Goal: Task Accomplishment & Management: Manage account settings

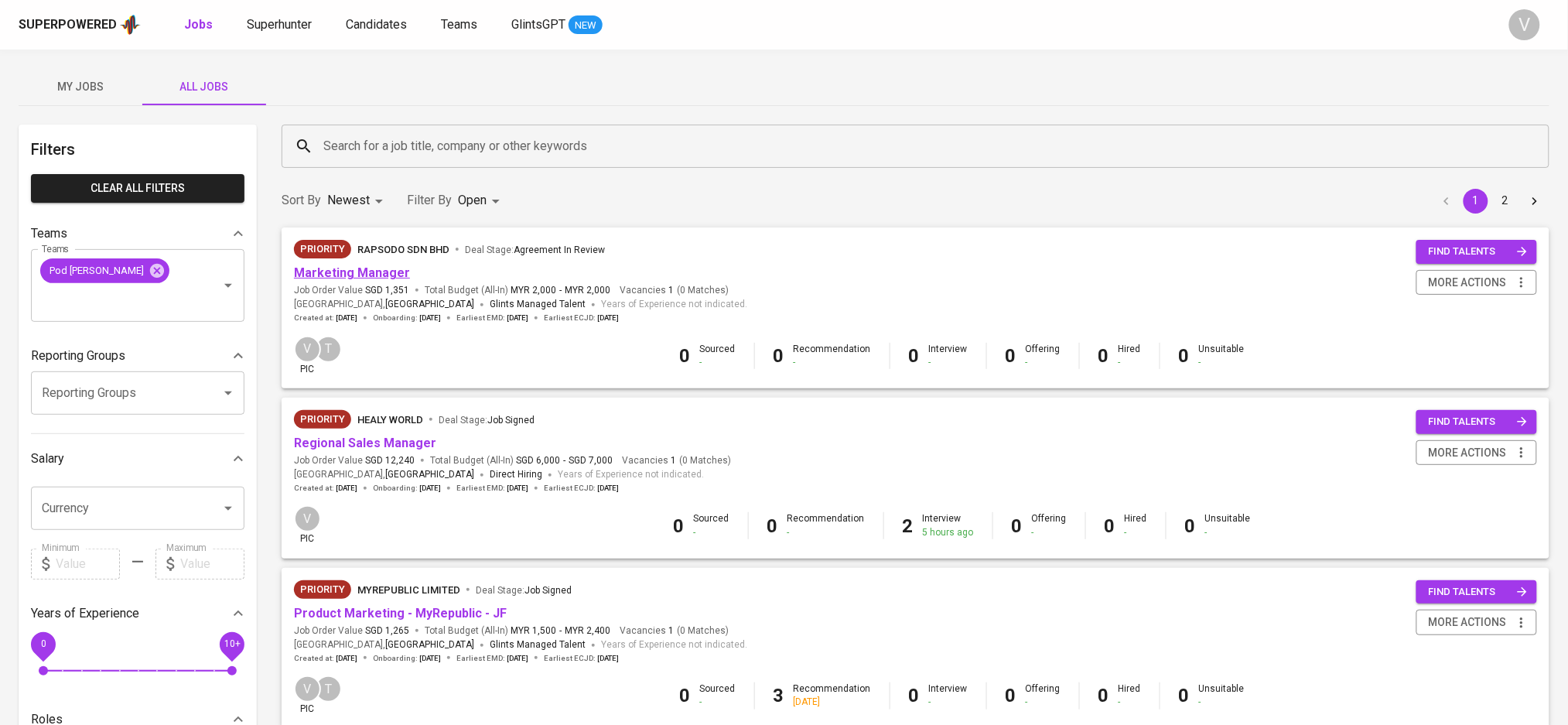
click at [363, 276] on link "Marketing Manager" at bounding box center [352, 272] width 116 height 15
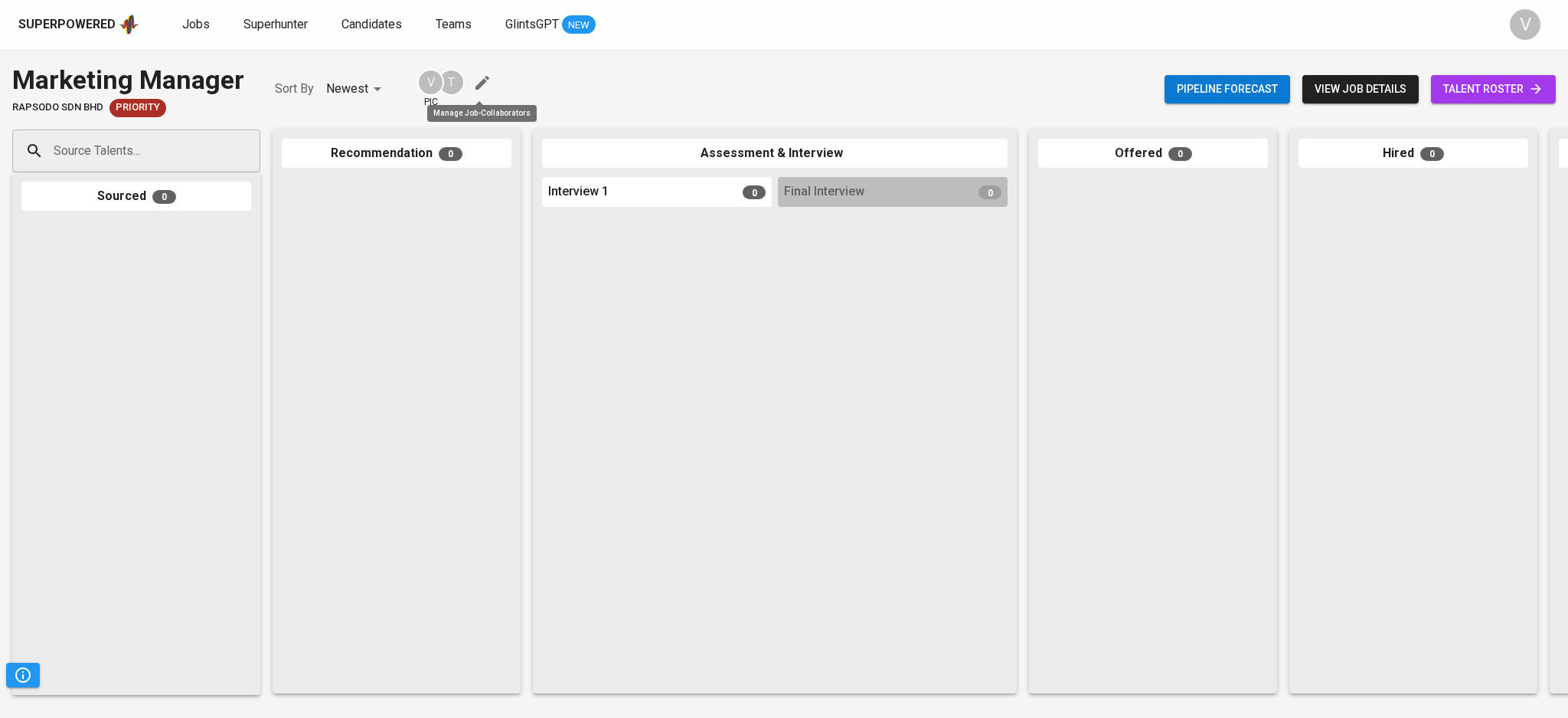
click at [478, 85] on icon "button" at bounding box center [482, 83] width 14 height 14
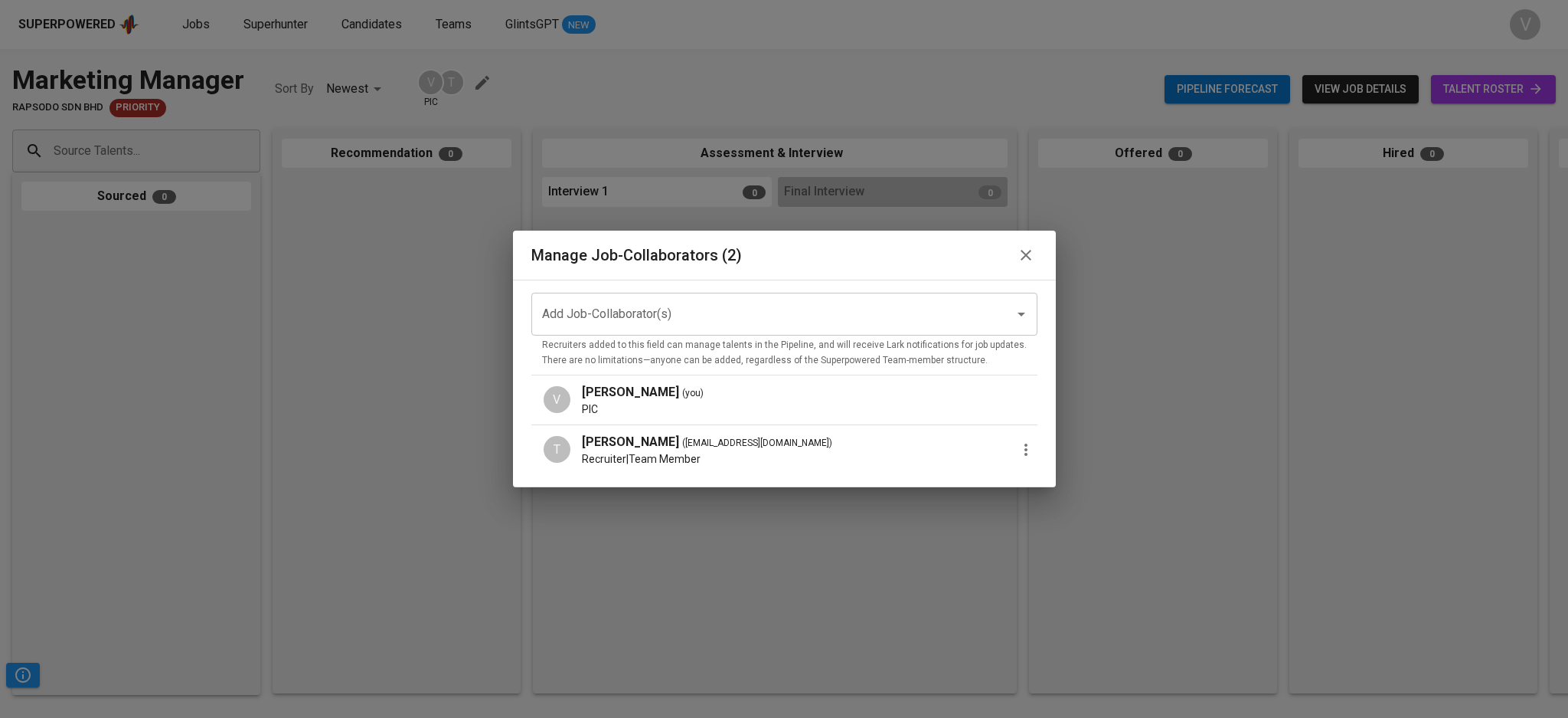
click at [633, 307] on input "Add Job-Collaborator(s)" at bounding box center [762, 314] width 449 height 29
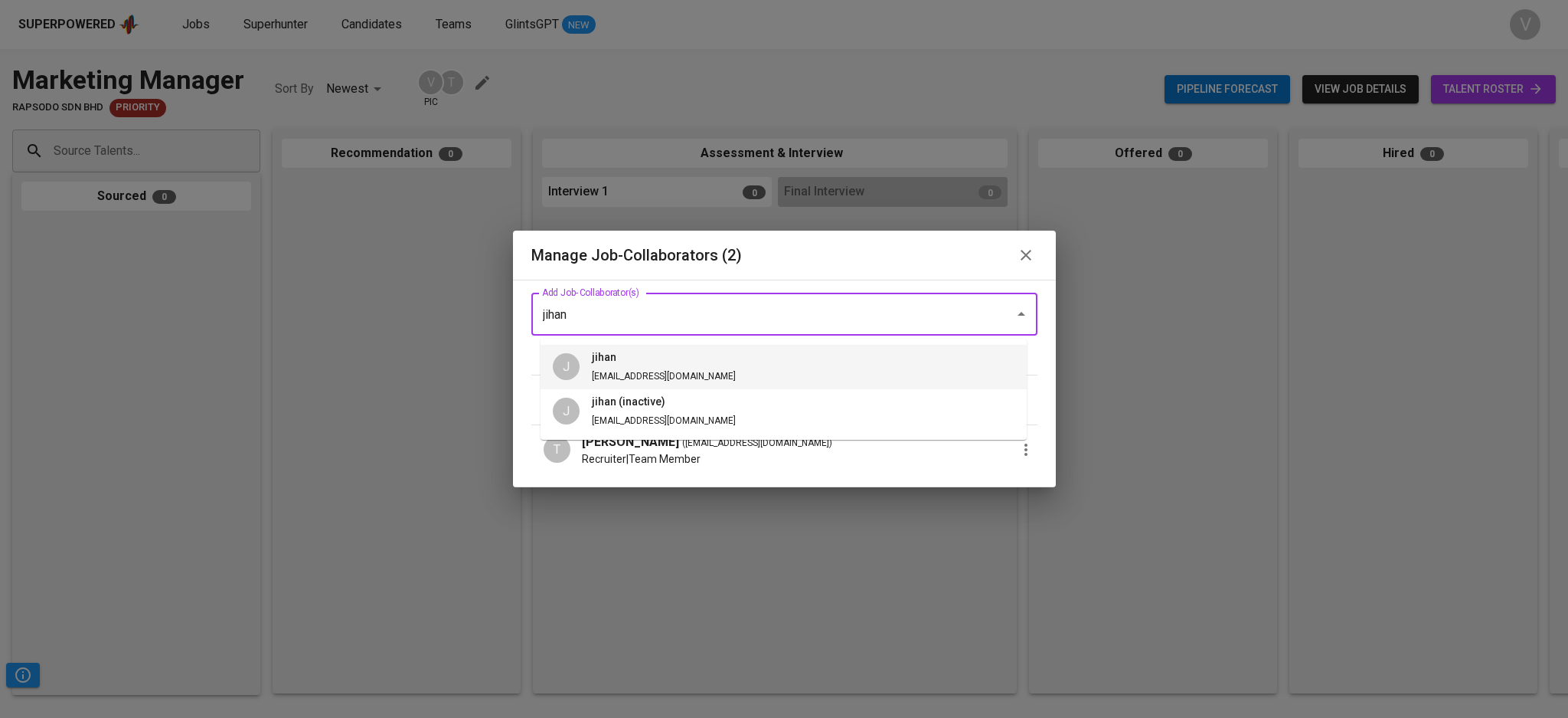
click at [645, 378] on span "[EMAIL_ADDRESS][DOMAIN_NAME]" at bounding box center [663, 376] width 144 height 11
type input "jihan"
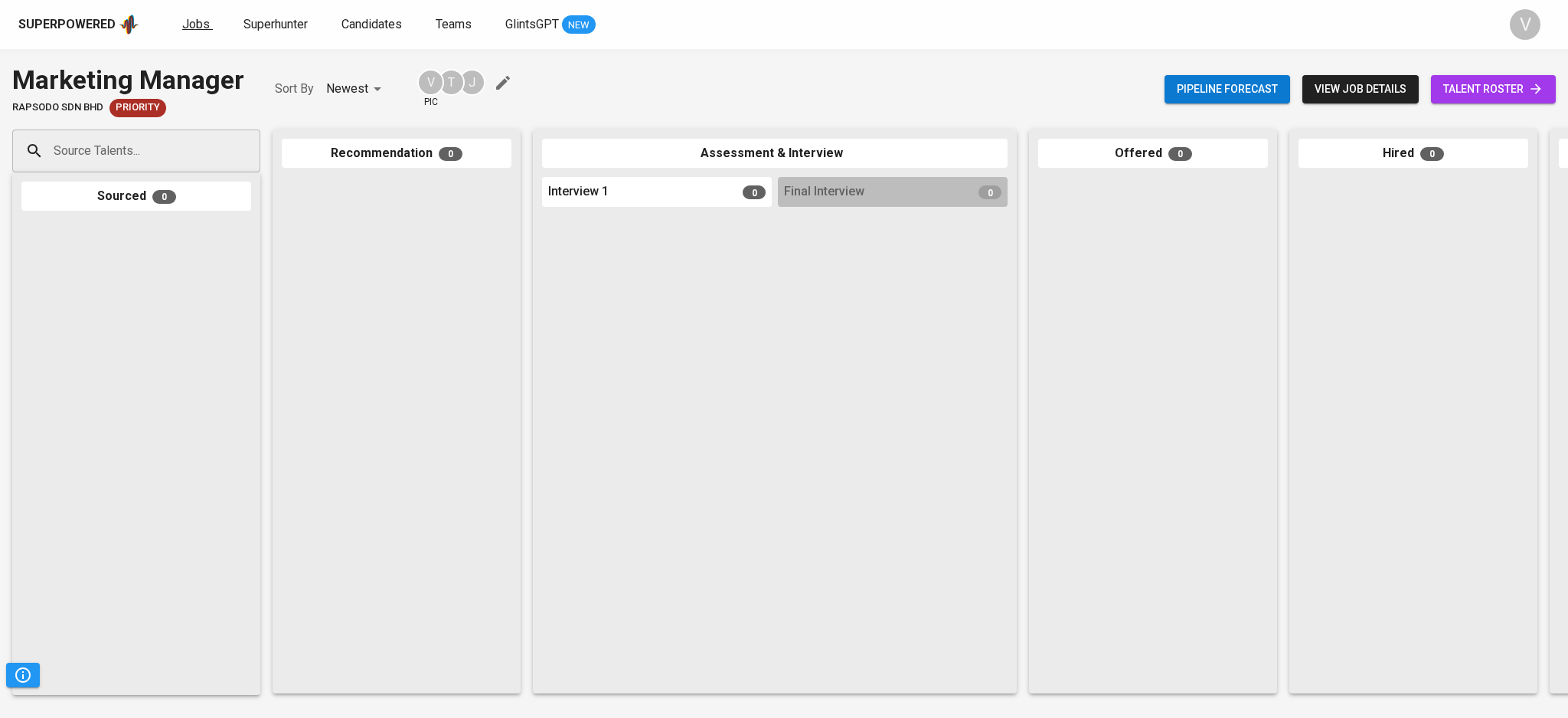
click at [182, 28] on span "Jobs" at bounding box center [195, 24] width 28 height 14
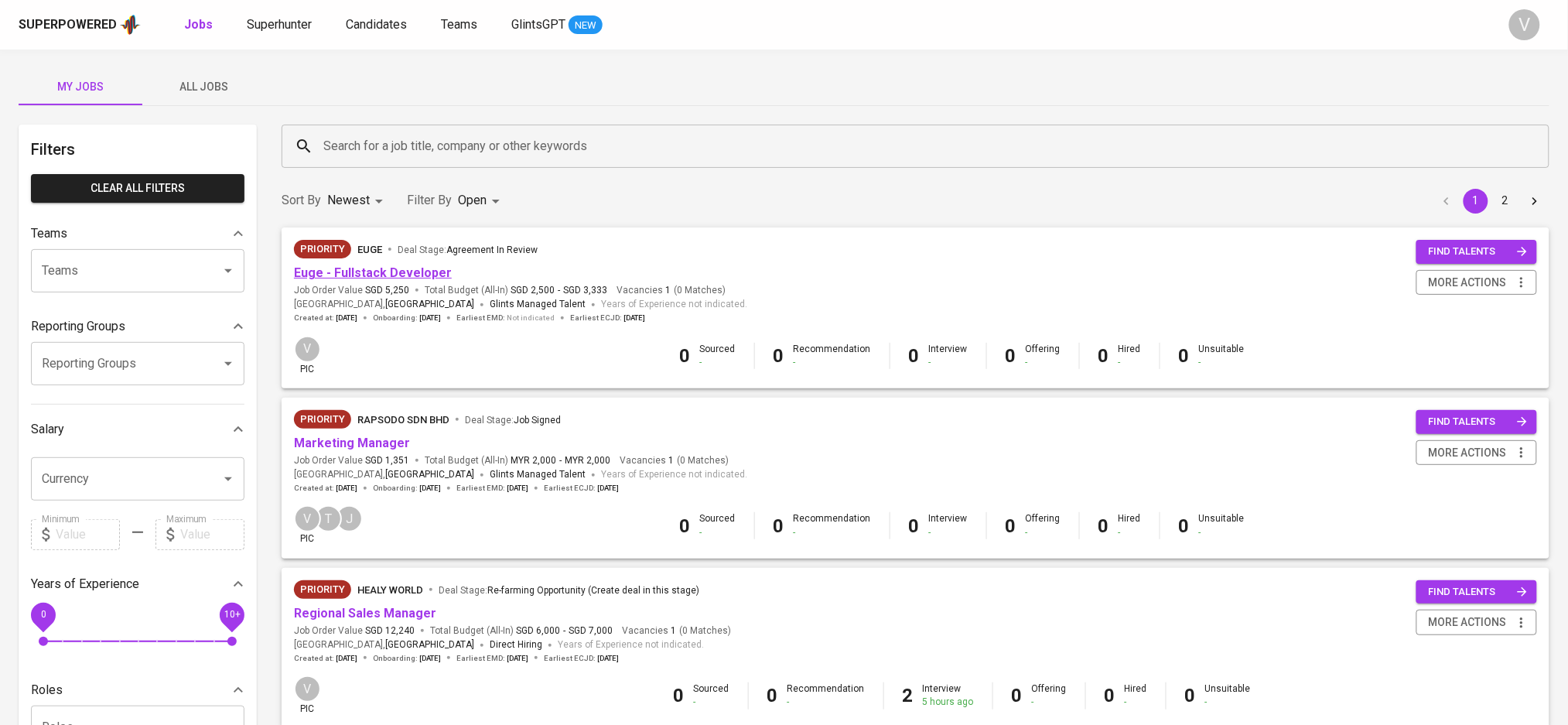
click at [339, 275] on link "Euge - Fullstack Developer" at bounding box center [373, 272] width 158 height 15
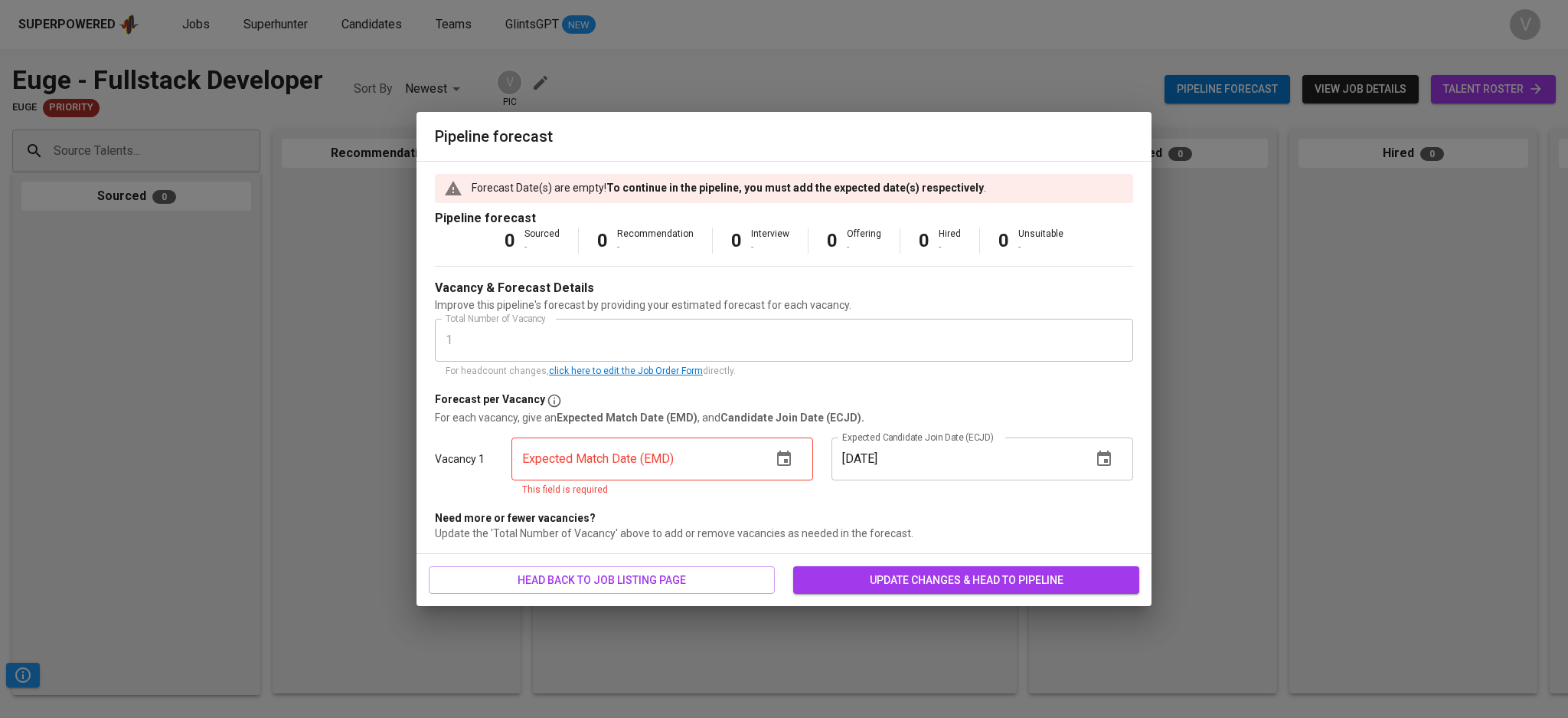
click at [786, 462] on icon "button" at bounding box center [784, 458] width 14 height 15
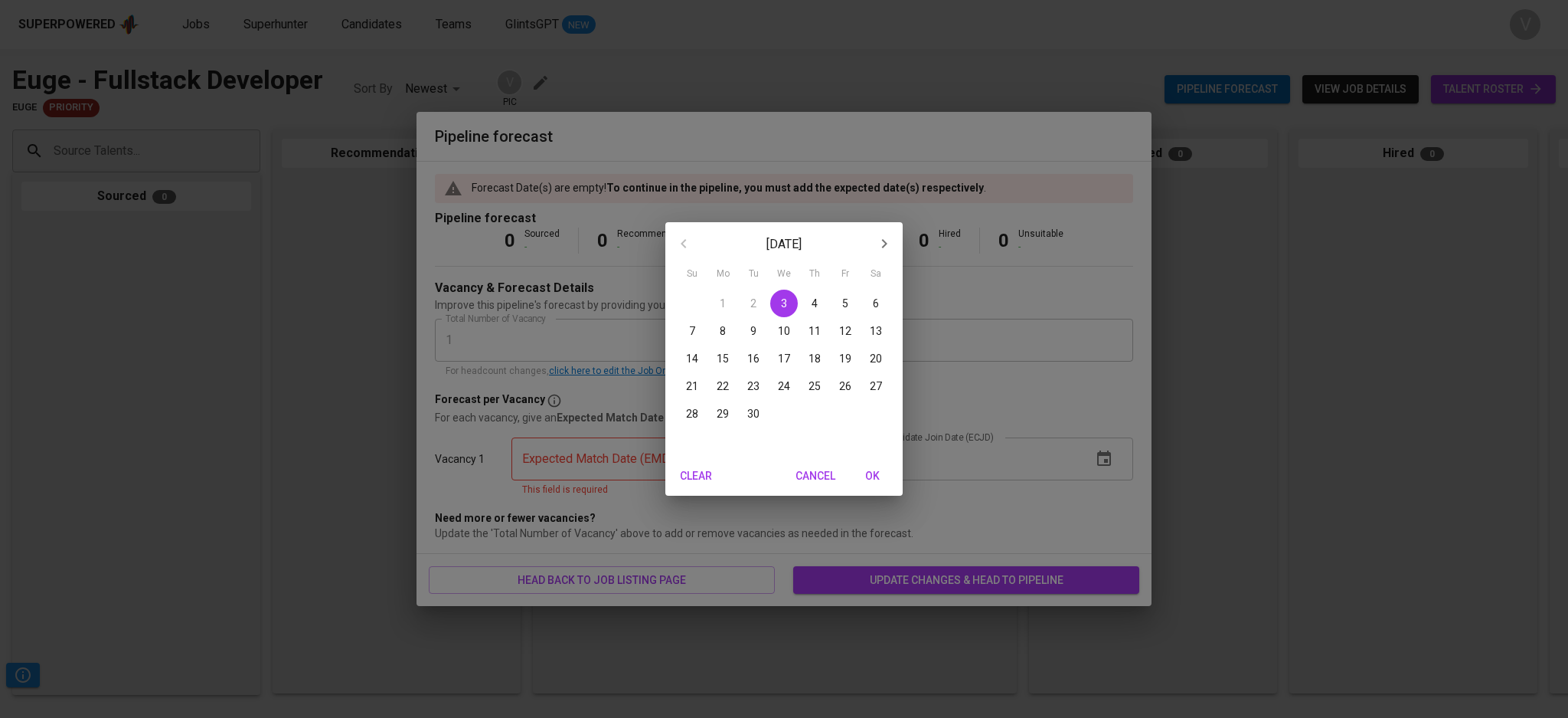
click at [755, 413] on p "30" at bounding box center [753, 413] width 12 height 15
type input "[DATE]"
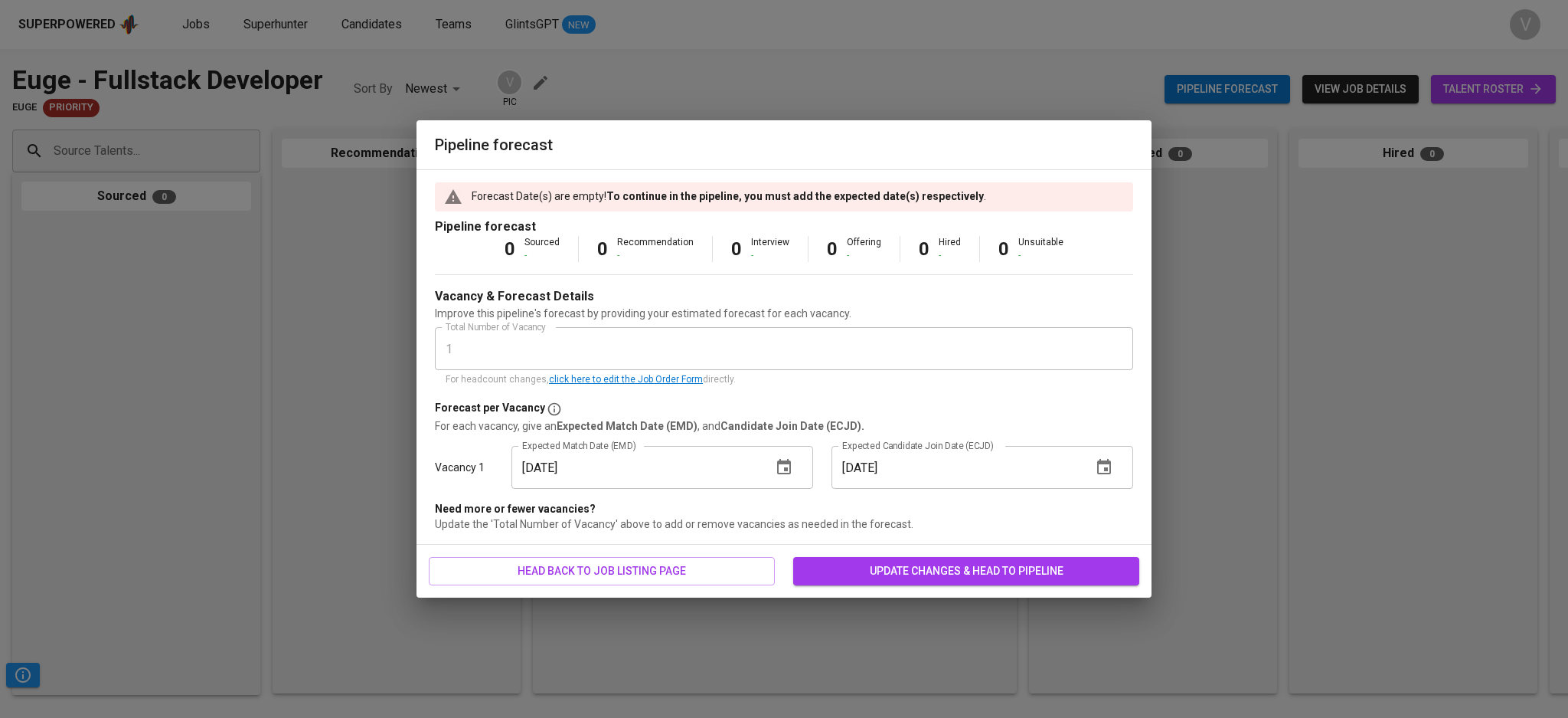
click at [1114, 479] on button "button" at bounding box center [1103, 467] width 36 height 36
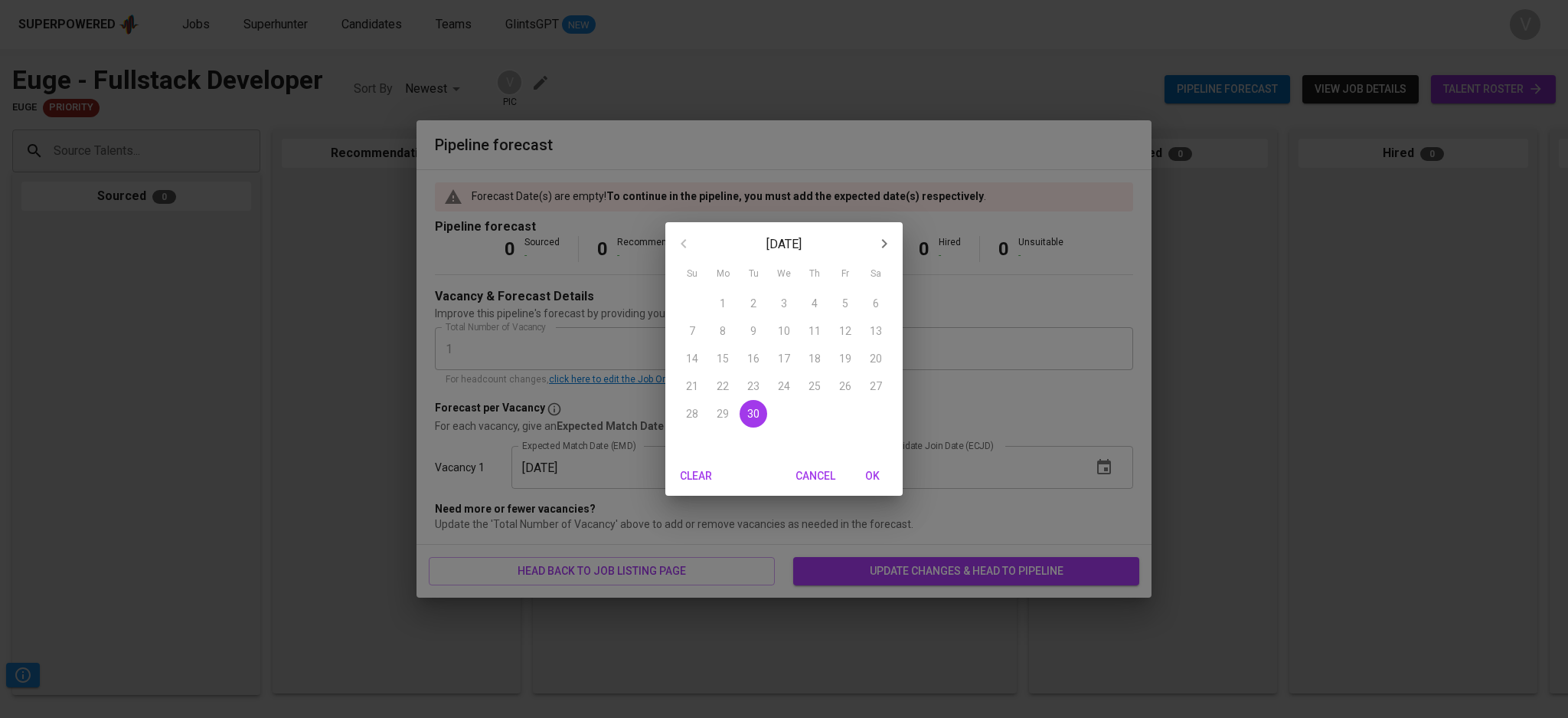
click at [875, 246] on button "button" at bounding box center [883, 243] width 36 height 36
drag, startPoint x: 845, startPoint y: 406, endPoint x: 849, endPoint y: 430, distance: 24.3
click at [845, 407] on p "31" at bounding box center [845, 413] width 12 height 15
type input "[DATE]"
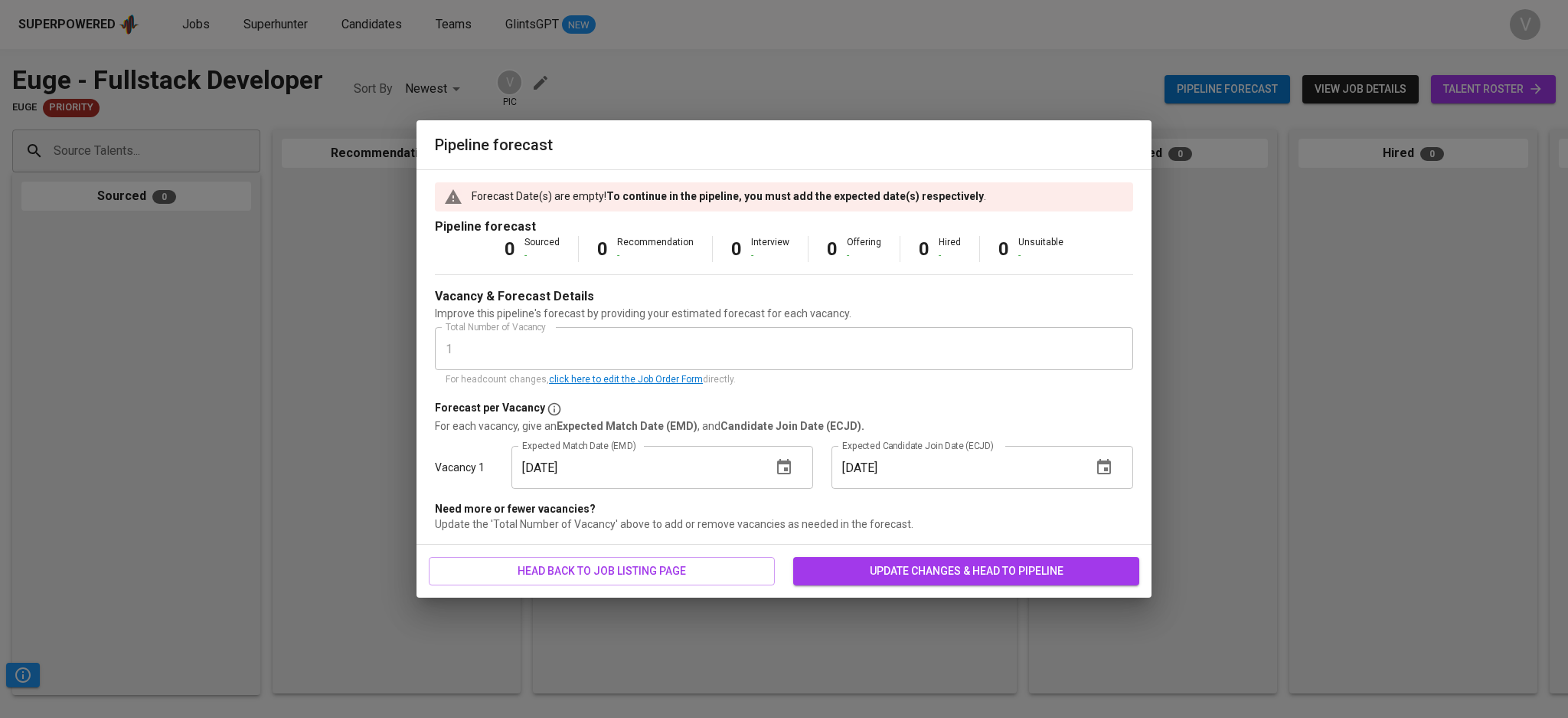
click at [920, 571] on span "update changes & head to pipeline" at bounding box center [966, 571] width 322 height 19
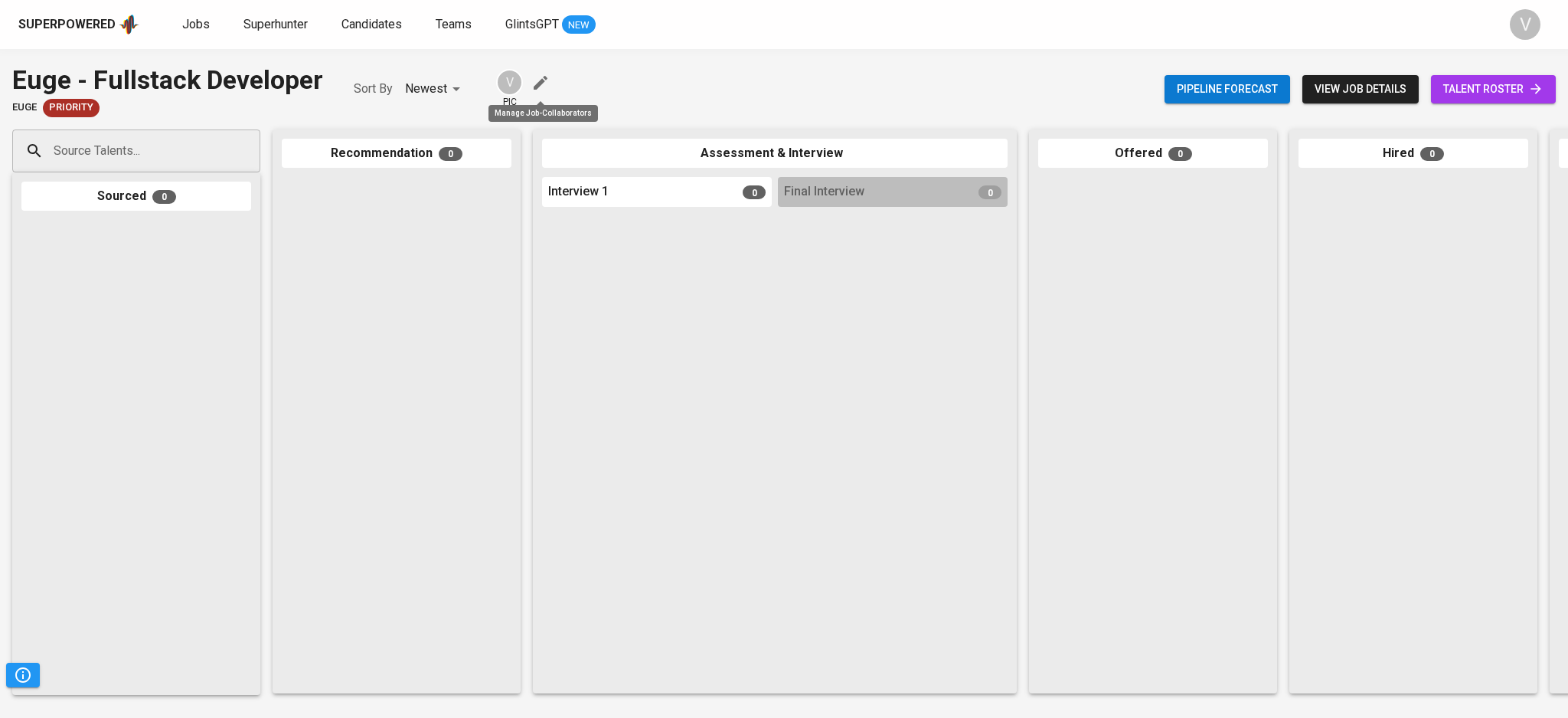
click at [540, 79] on icon "button" at bounding box center [541, 83] width 19 height 19
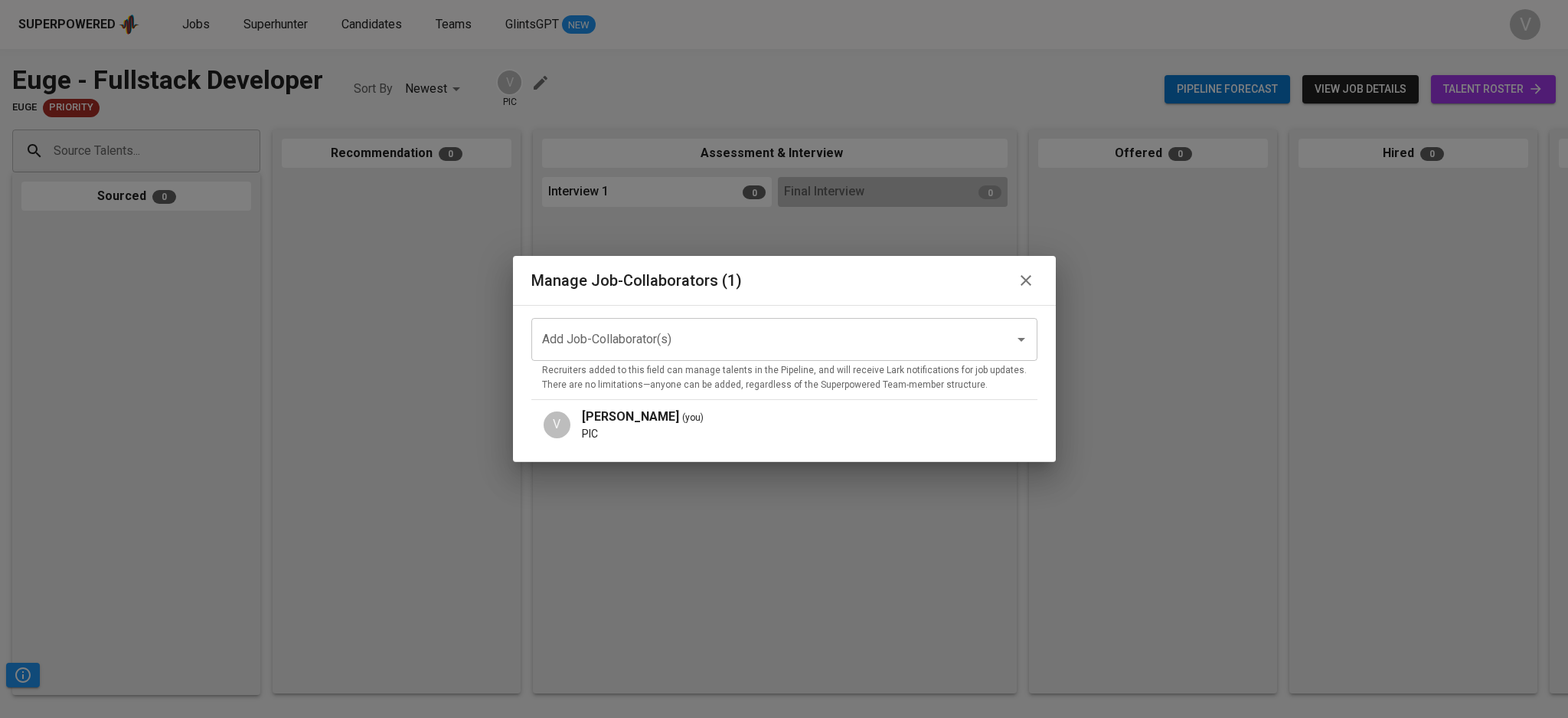
click at [682, 339] on input "Add Job-Collaborator(s)" at bounding box center [762, 340] width 449 height 29
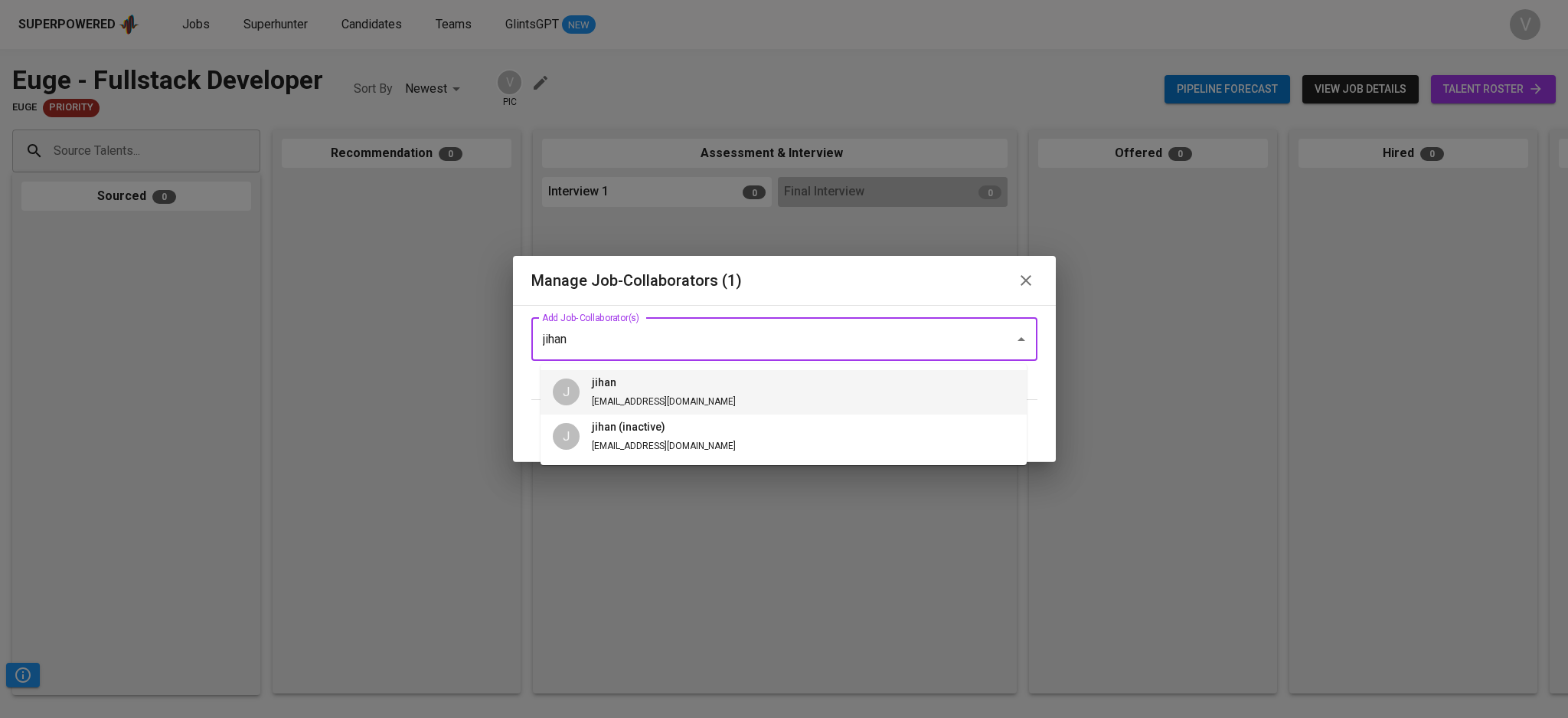
click at [628, 373] on li "J jihan [EMAIL_ADDRESS][DOMAIN_NAME]" at bounding box center [784, 392] width 486 height 44
type input "jihan"
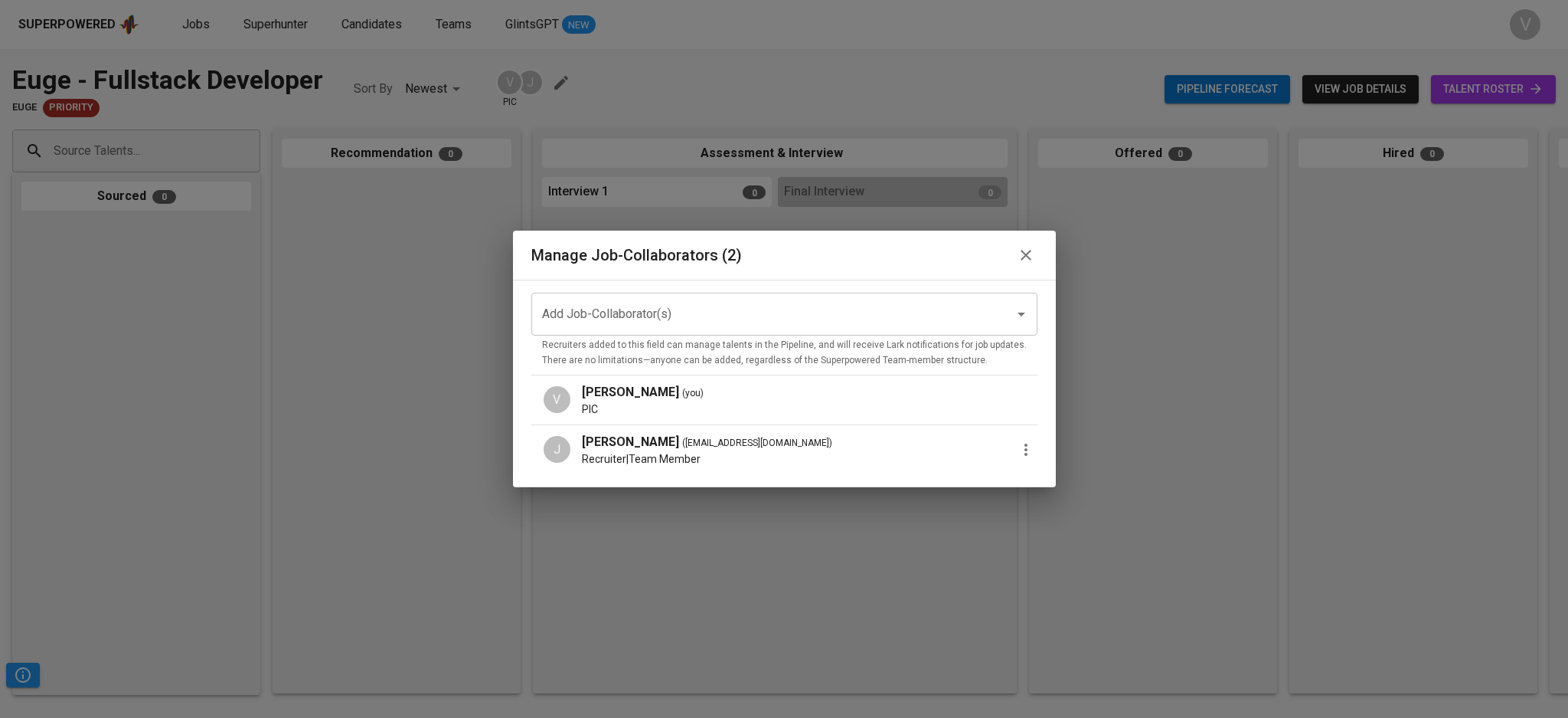
click at [1032, 255] on div "Manage Job-Collaborators (2)" at bounding box center [784, 255] width 542 height 49
click at [1025, 253] on button "button" at bounding box center [1026, 255] width 23 height 23
